Goal: Find specific page/section: Find specific page/section

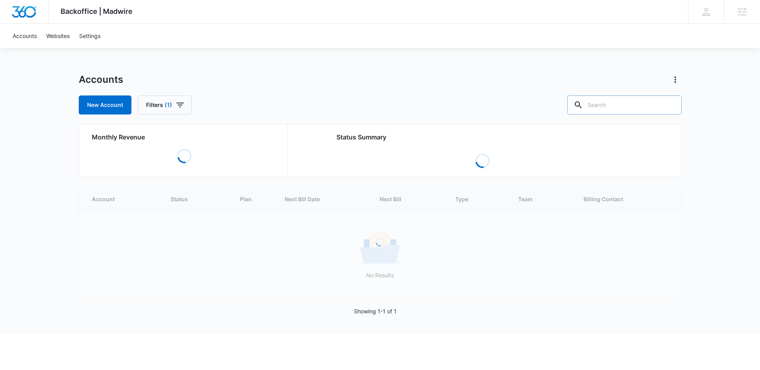
click at [621, 104] on input "text" at bounding box center [624, 104] width 114 height 19
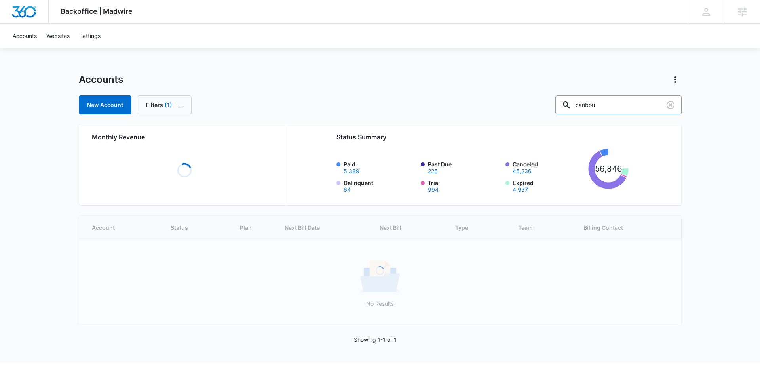
type input "caribou"
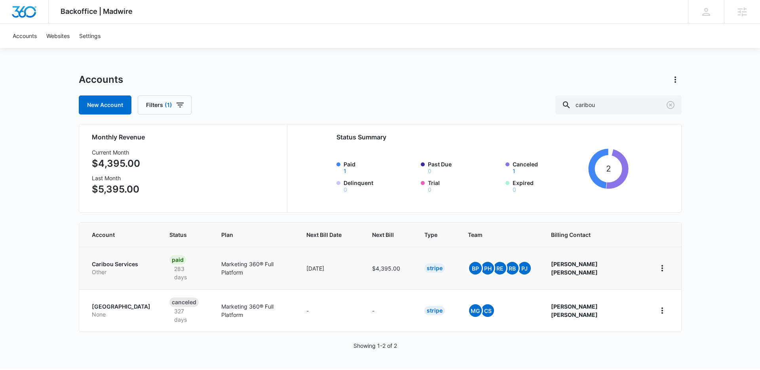
click at [130, 254] on td "Caribou Services Other" at bounding box center [119, 268] width 81 height 42
click at [107, 260] on p "Caribou Services" at bounding box center [121, 264] width 59 height 8
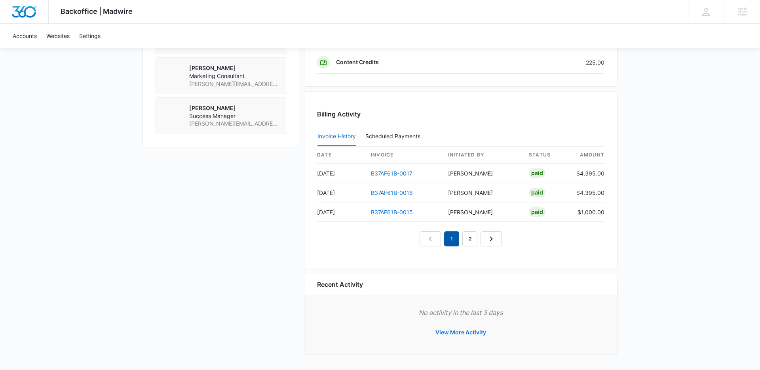
scroll to position [486, 0]
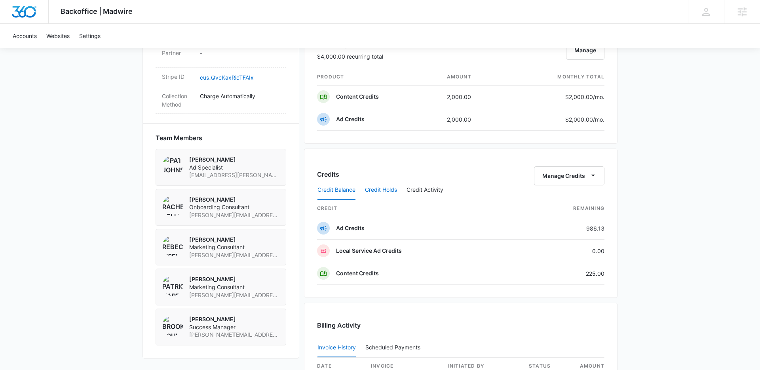
click at [383, 190] on button "Credit Holds" at bounding box center [381, 189] width 32 height 19
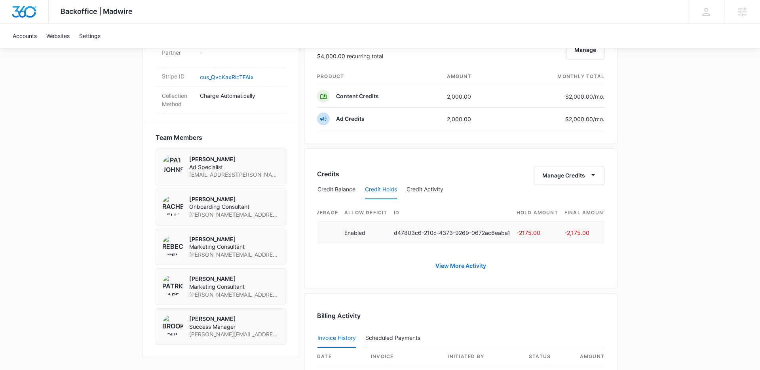
scroll to position [0, 324]
click at [451, 266] on link "View More Activity" at bounding box center [460, 265] width 66 height 19
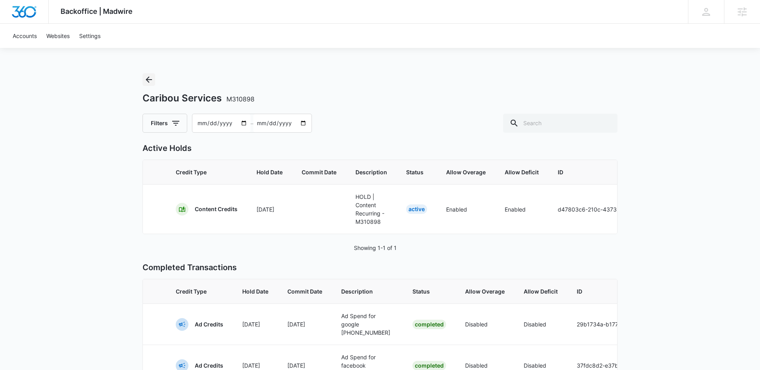
click at [149, 77] on icon "Back" at bounding box center [148, 79] width 9 height 9
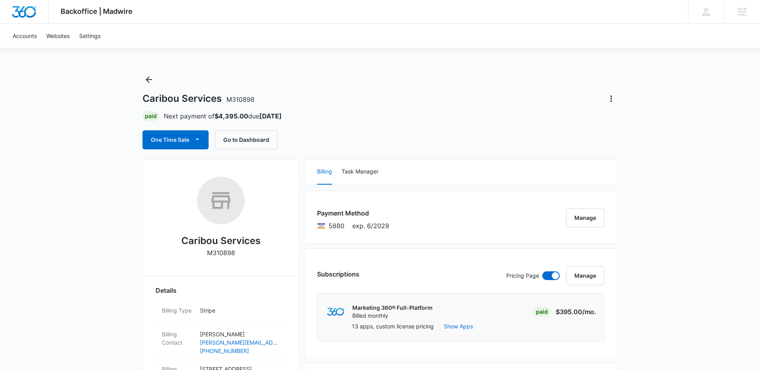
click at [240, 100] on span "M310898" at bounding box center [240, 99] width 28 height 8
copy h1 "Services M310898"
